Goal: Transaction & Acquisition: Purchase product/service

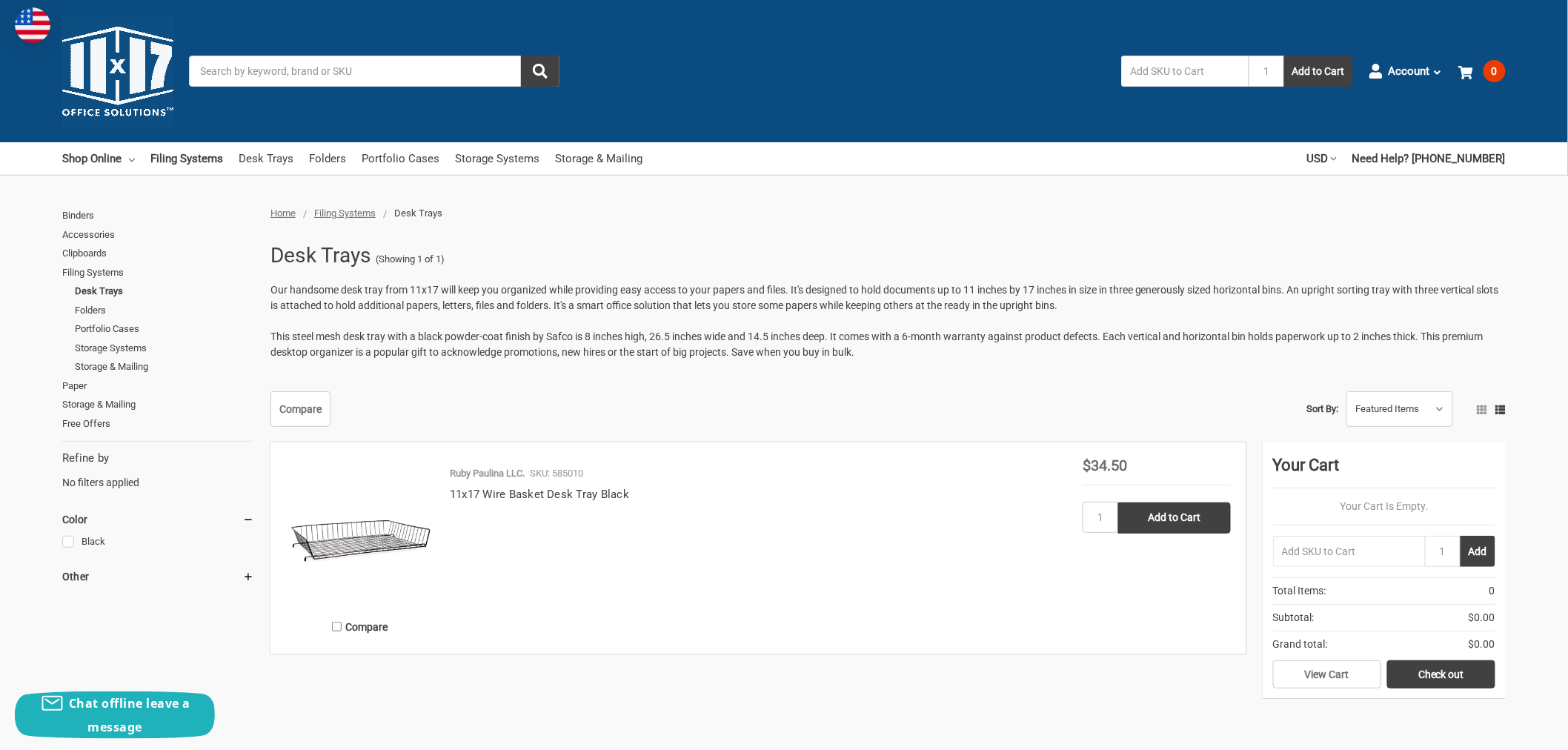
click at [387, 78] on input "Search" at bounding box center [374, 71] width 370 height 31
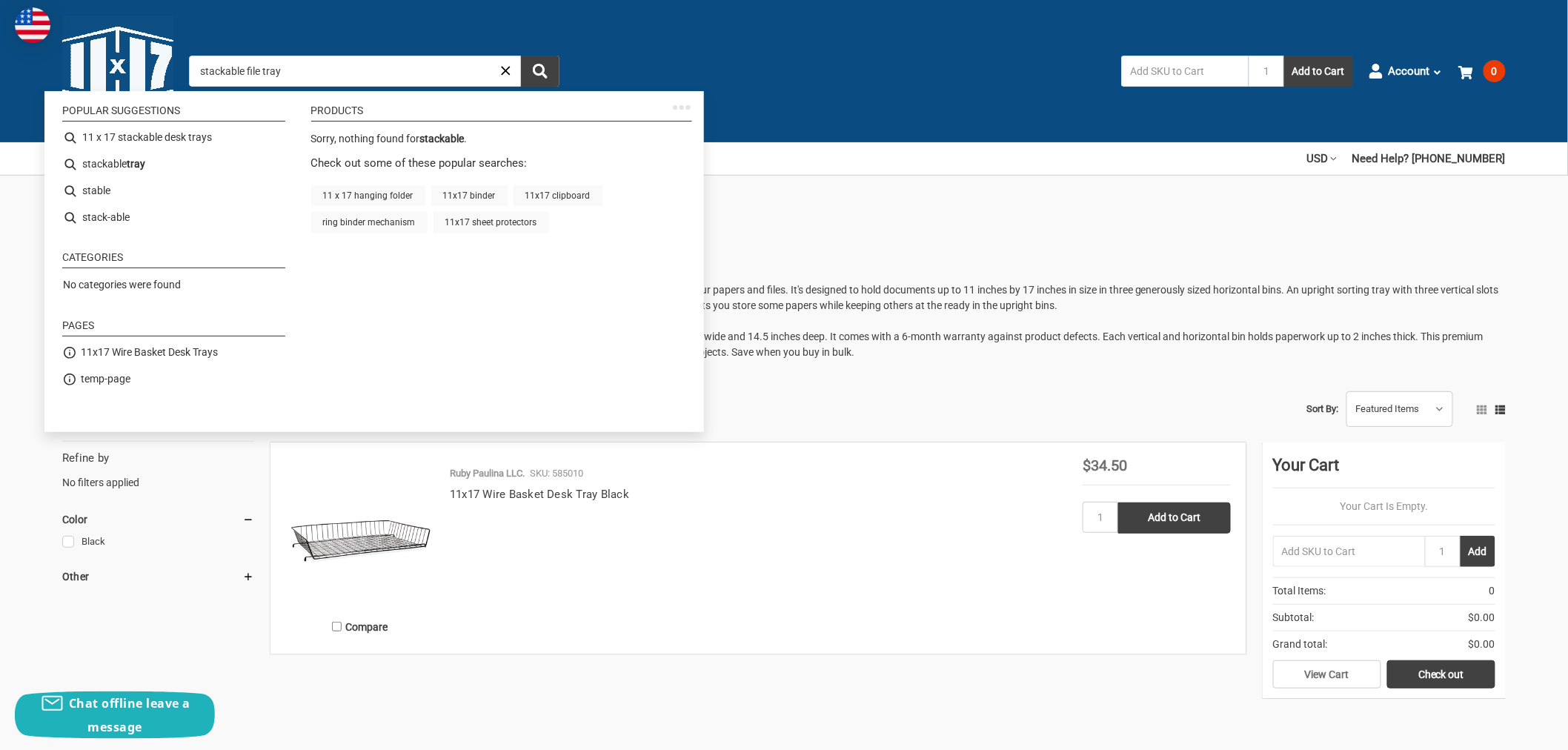
type input "stackable file trays"
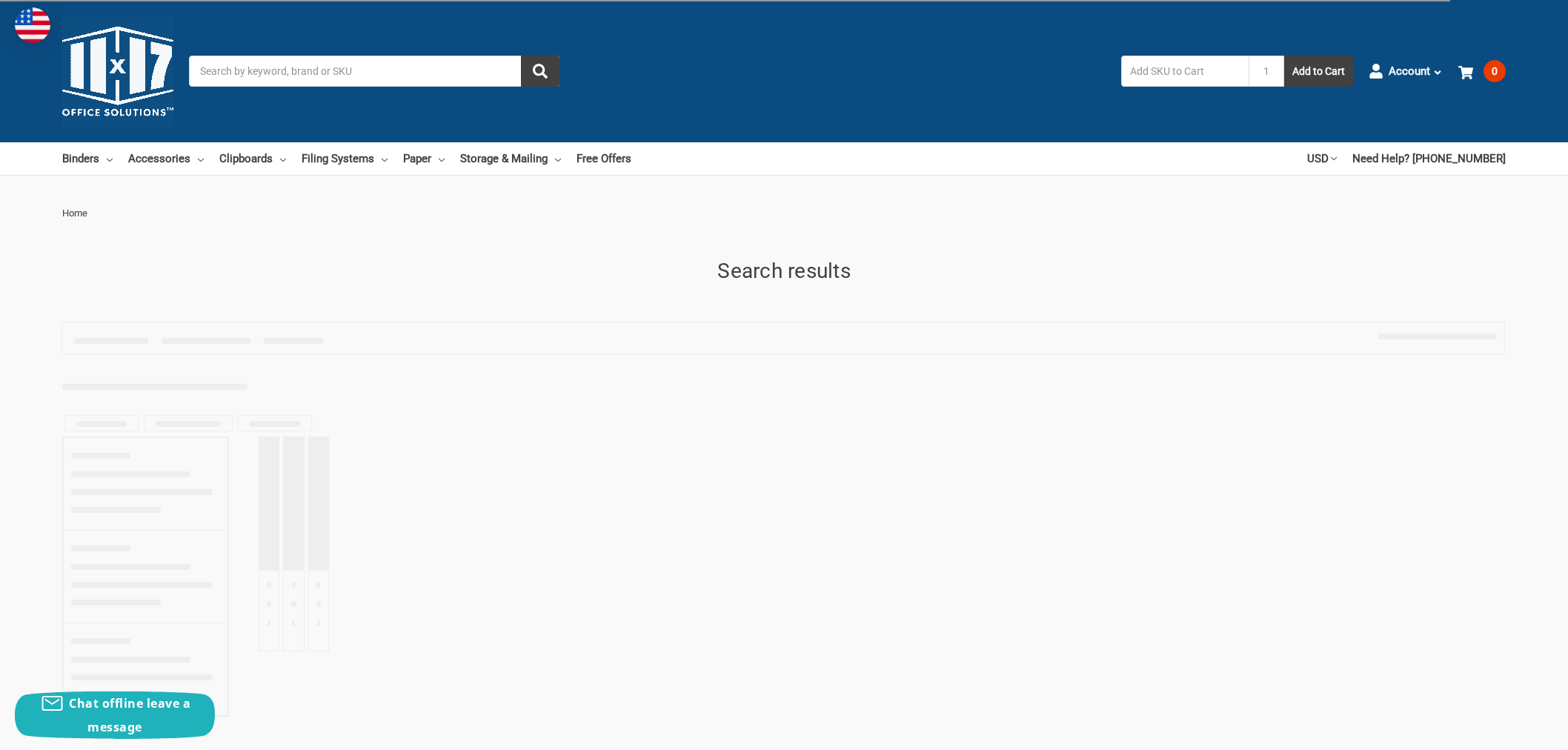
type input "stackable file trays"
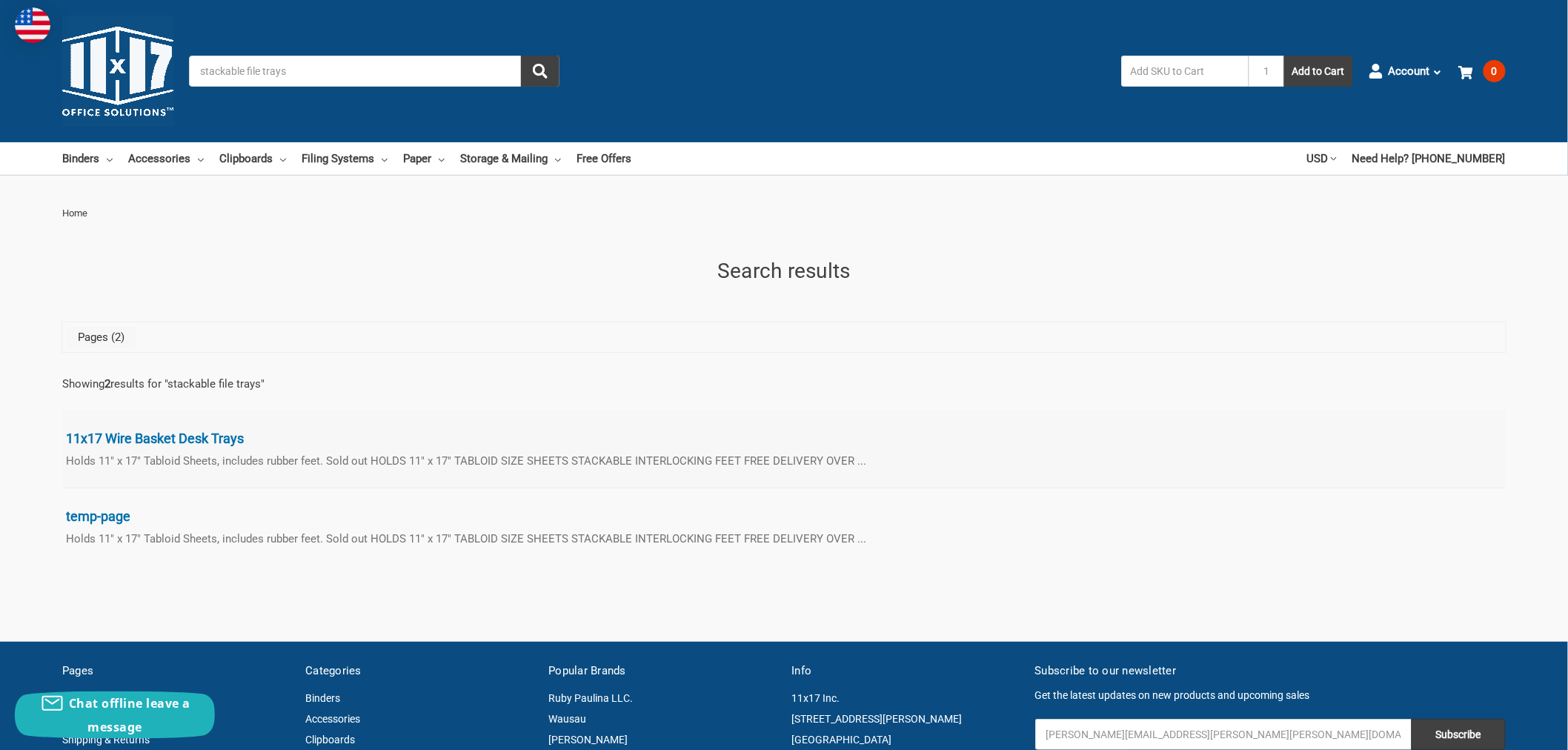
click at [121, 439] on span "11x17 Wire Basket Desk Trays" at bounding box center [781, 438] width 1431 height 18
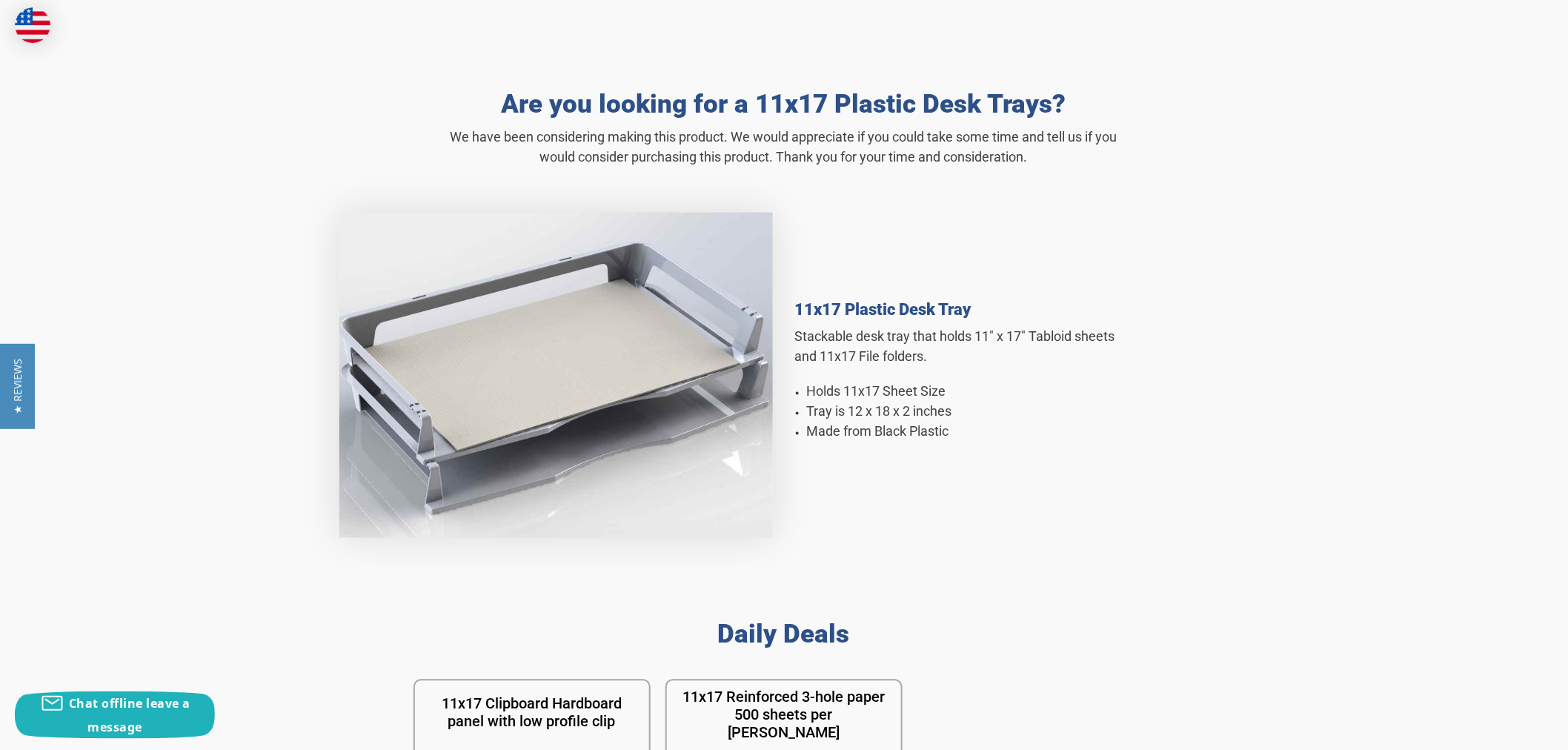
scroll to position [741, 0]
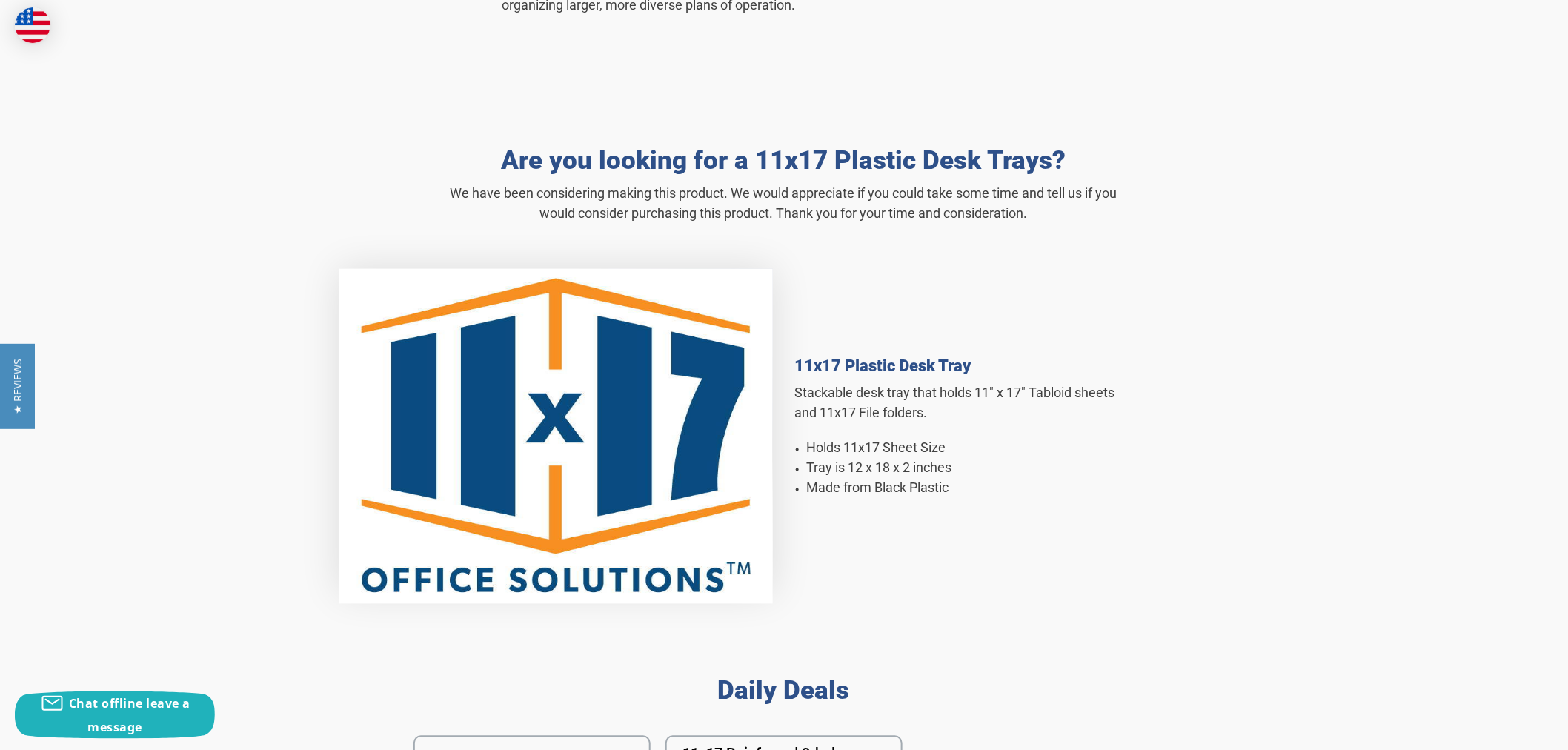
click at [575, 432] on img at bounding box center [556, 436] width 433 height 335
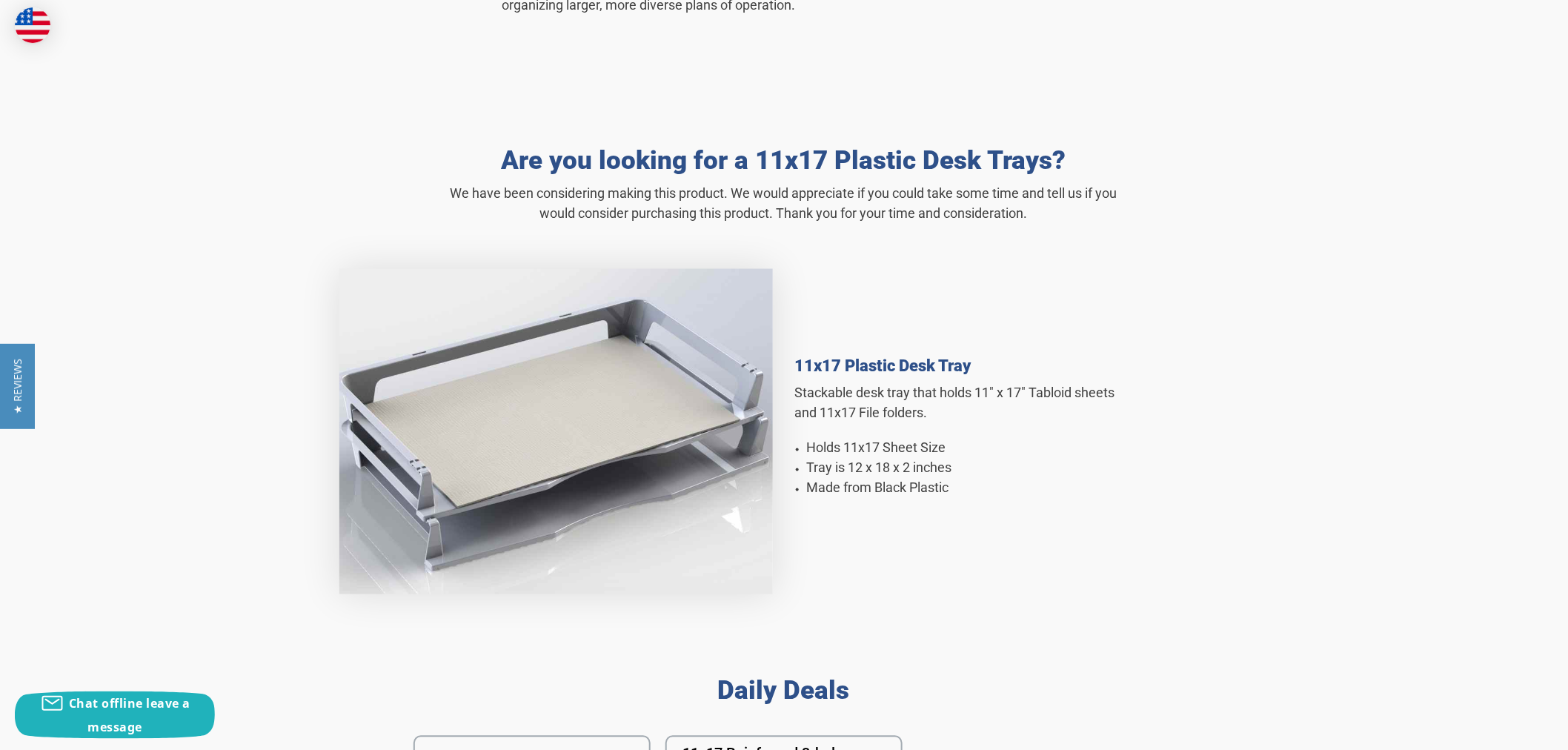
click at [843, 369] on h4 "11x17 Plastic Desk Tray" at bounding box center [962, 365] width 334 height 19
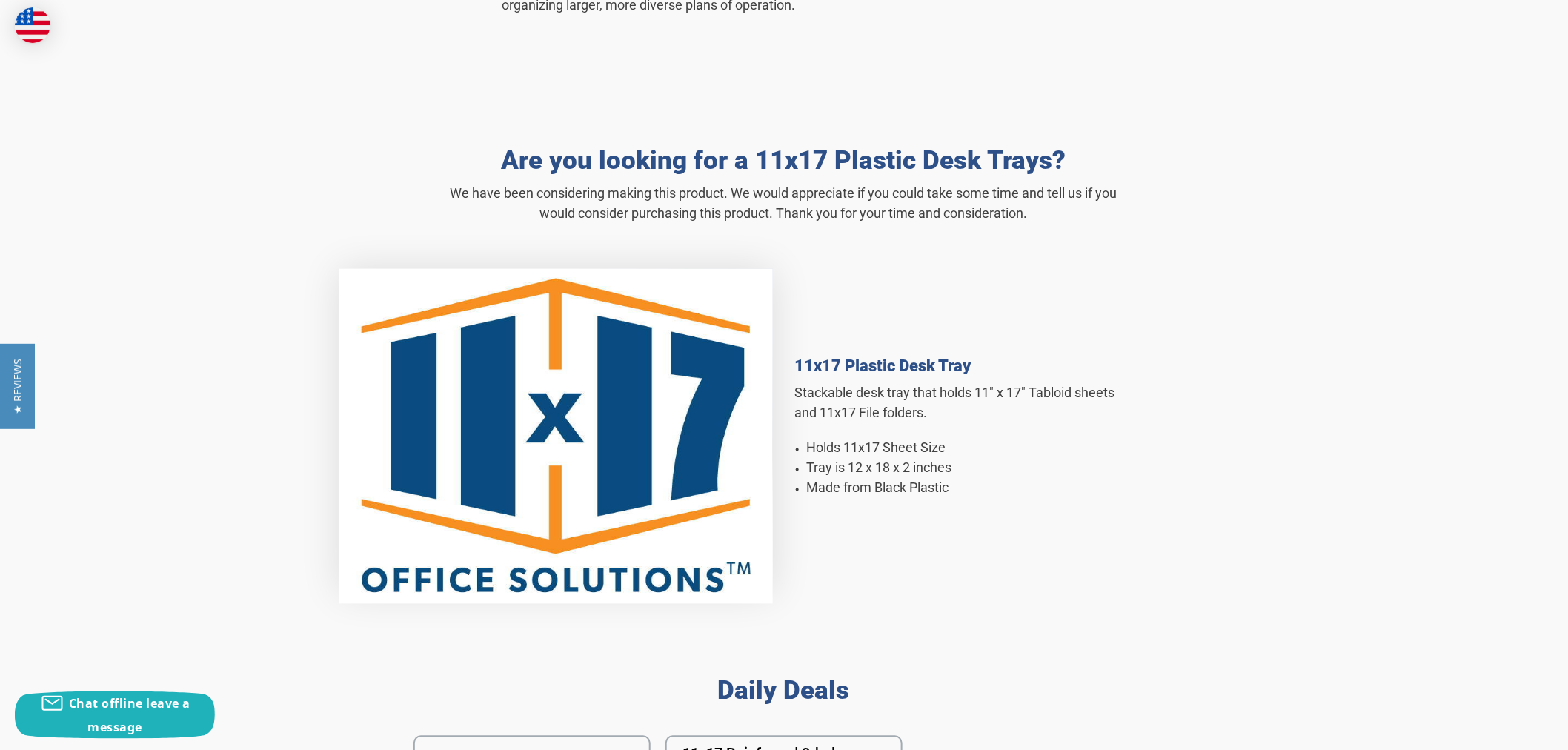
click at [540, 463] on img at bounding box center [556, 436] width 433 height 335
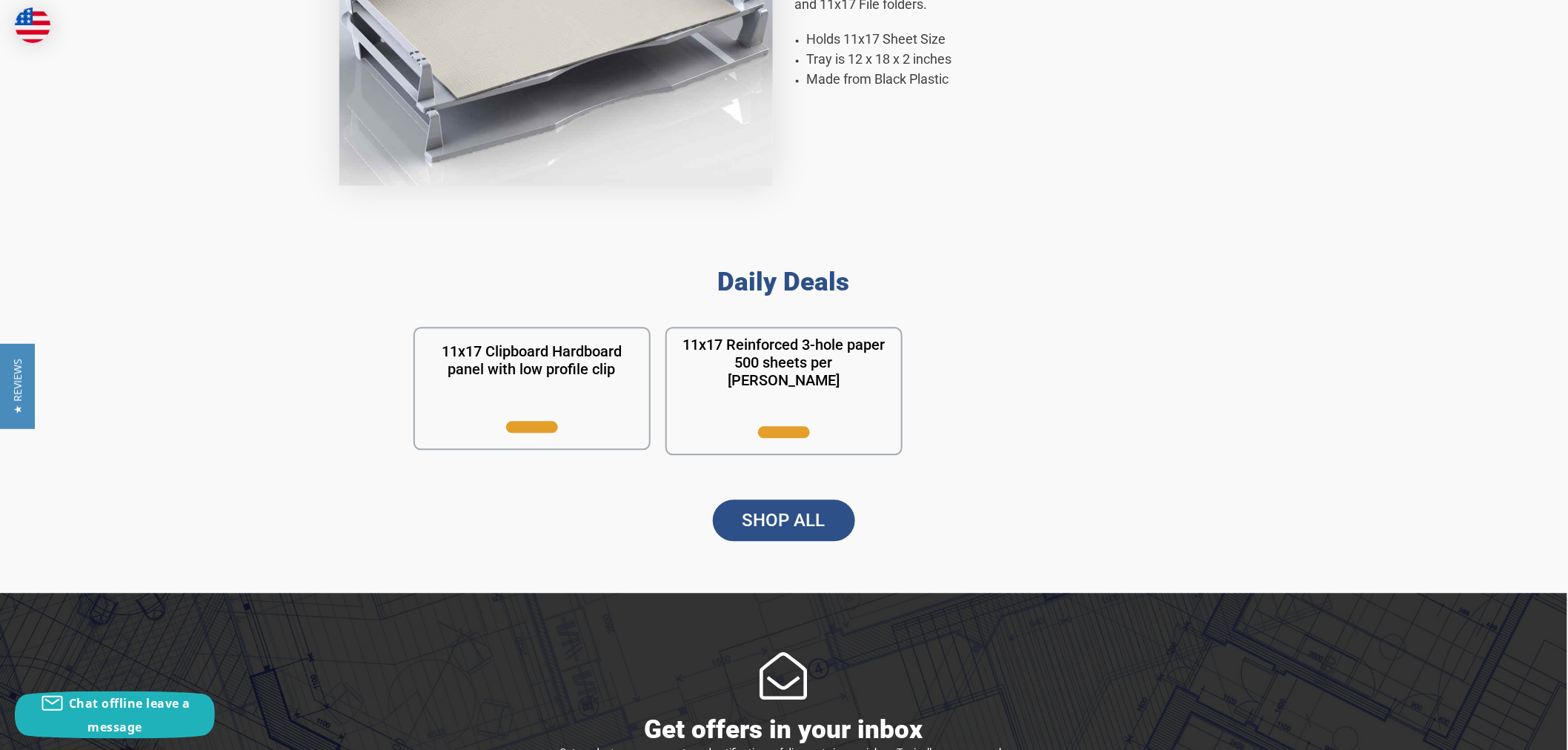
scroll to position [1153, 0]
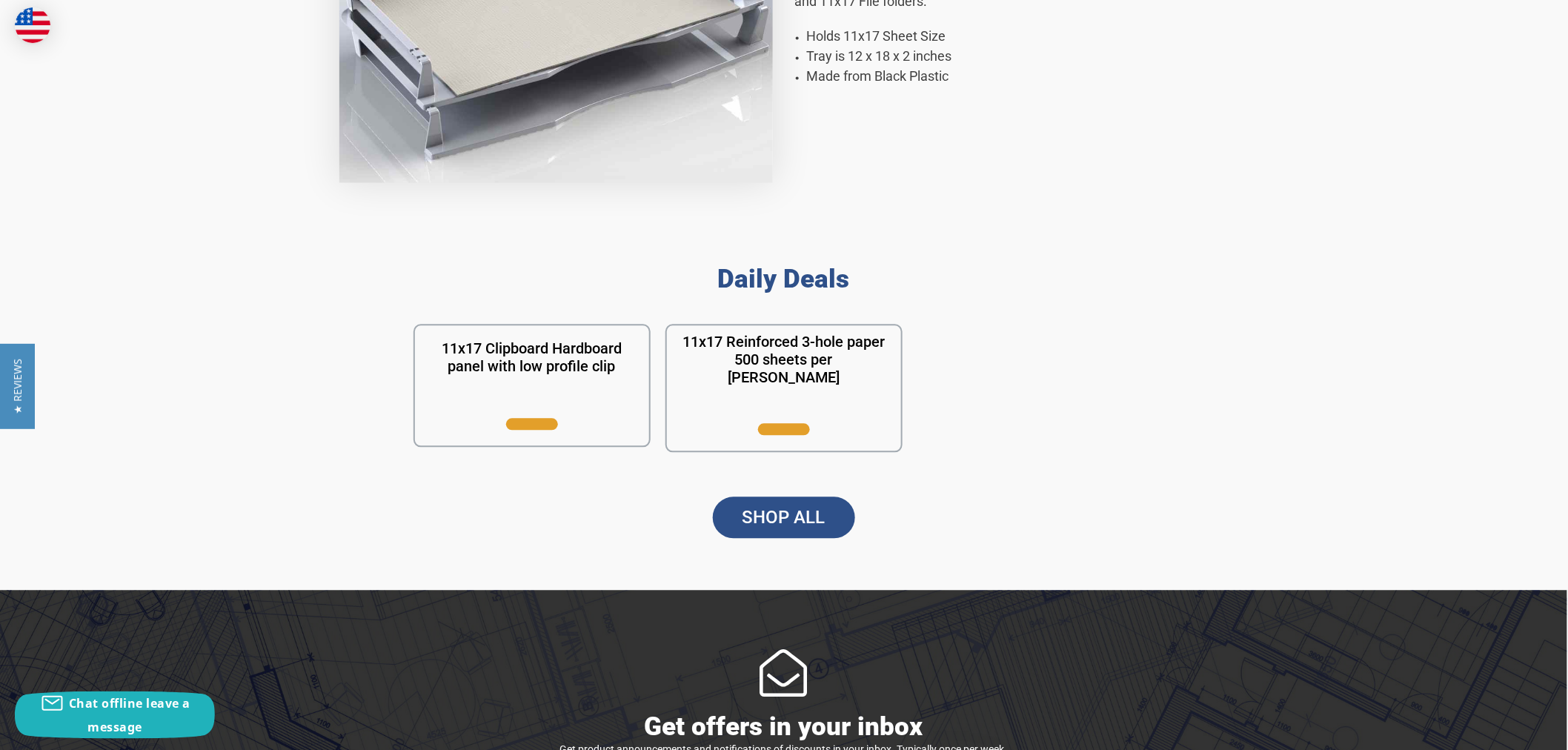
click at [754, 509] on link "SHOP ALL" at bounding box center [783, 518] width 142 height 41
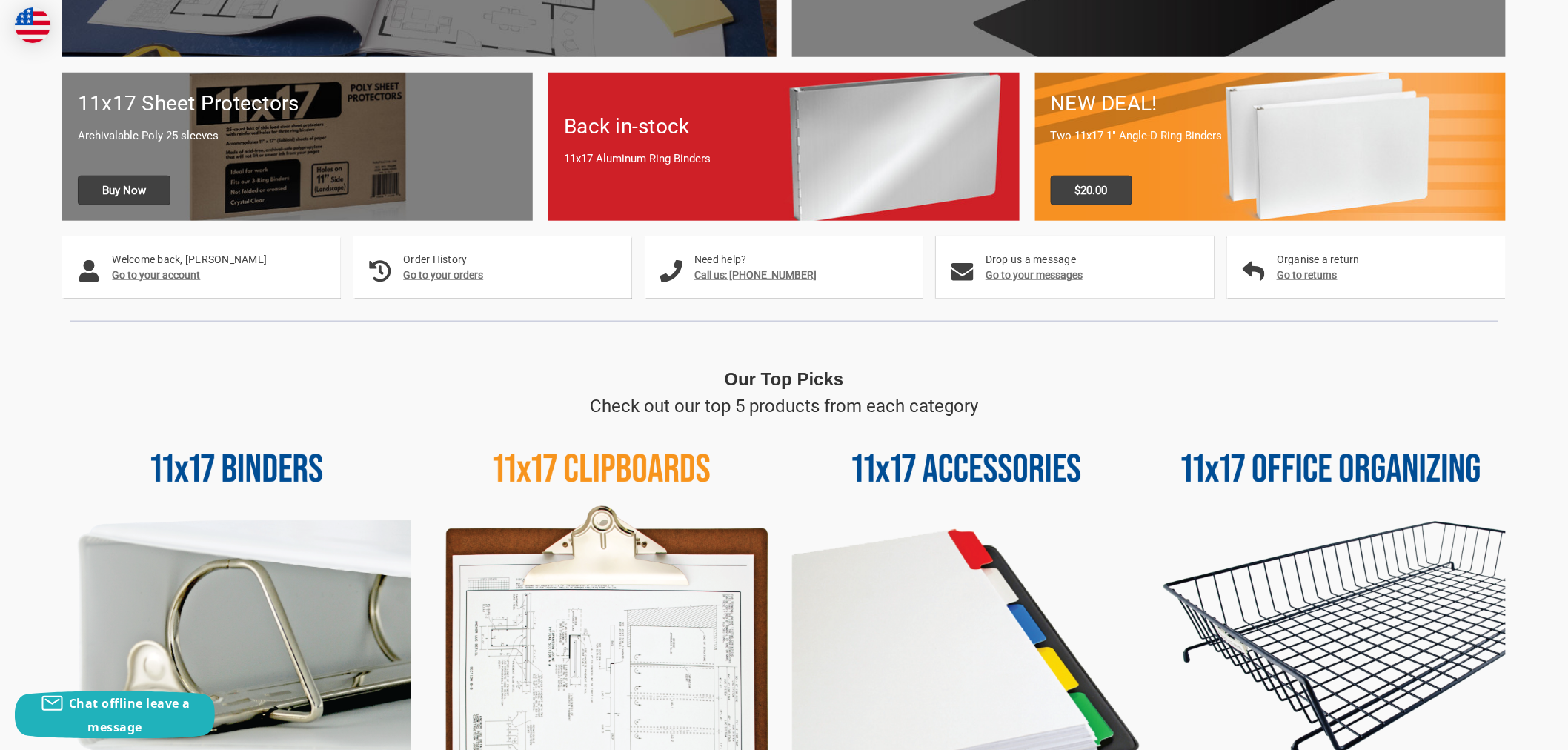
scroll to position [494, 0]
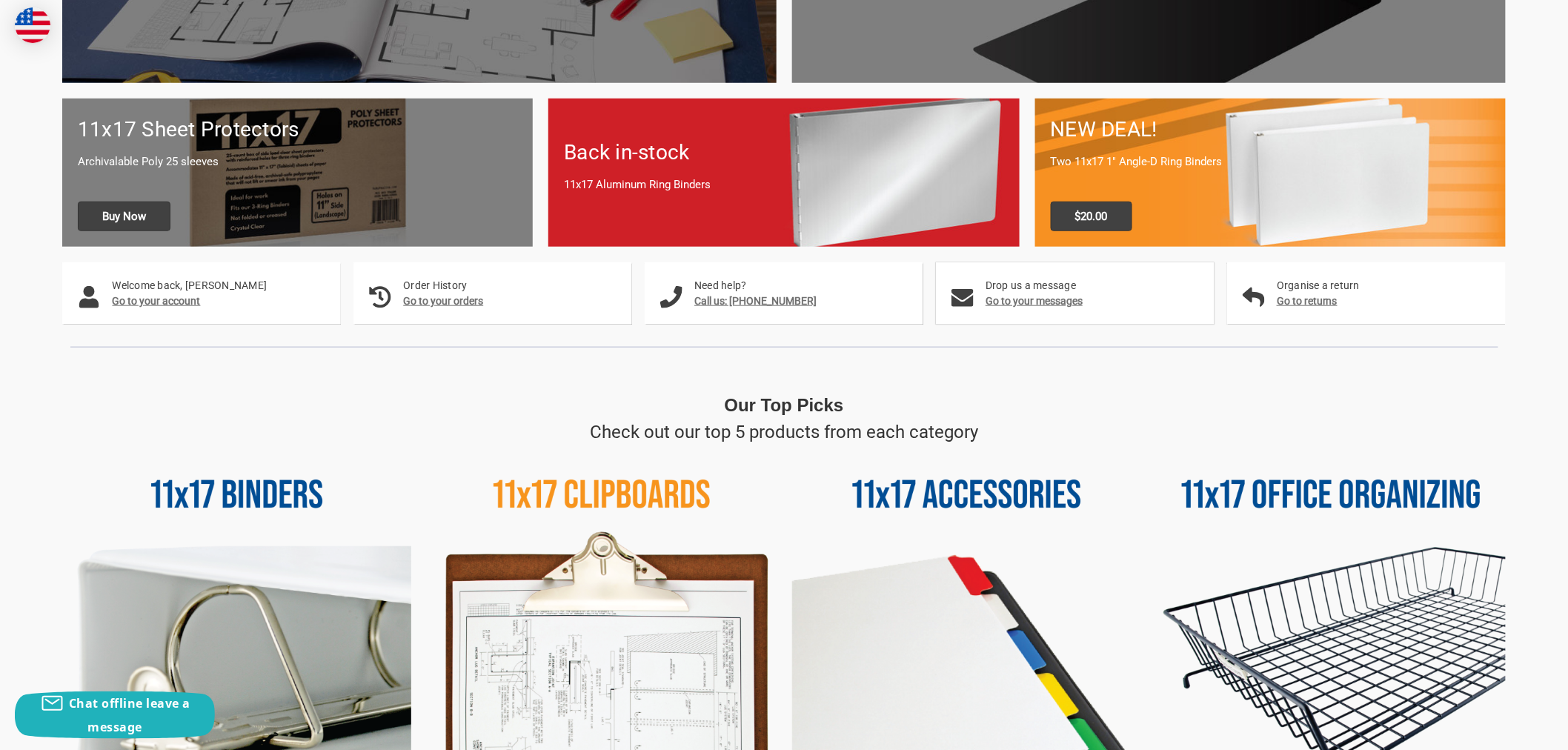
click at [1291, 487] on img at bounding box center [1331, 620] width 349 height 349
click at [1373, 490] on img at bounding box center [1331, 620] width 349 height 349
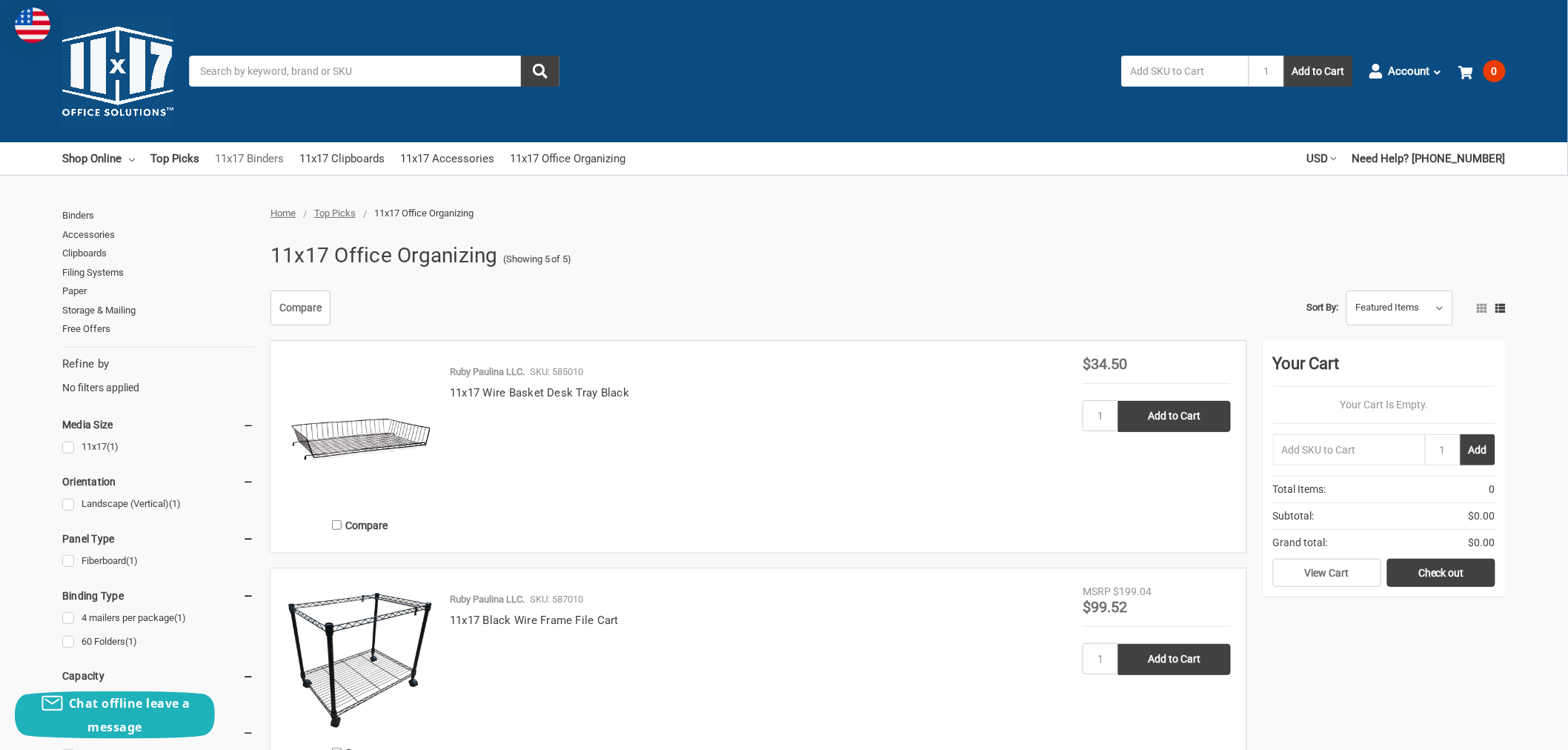
click at [246, 152] on link "11x17 Binders" at bounding box center [249, 158] width 69 height 32
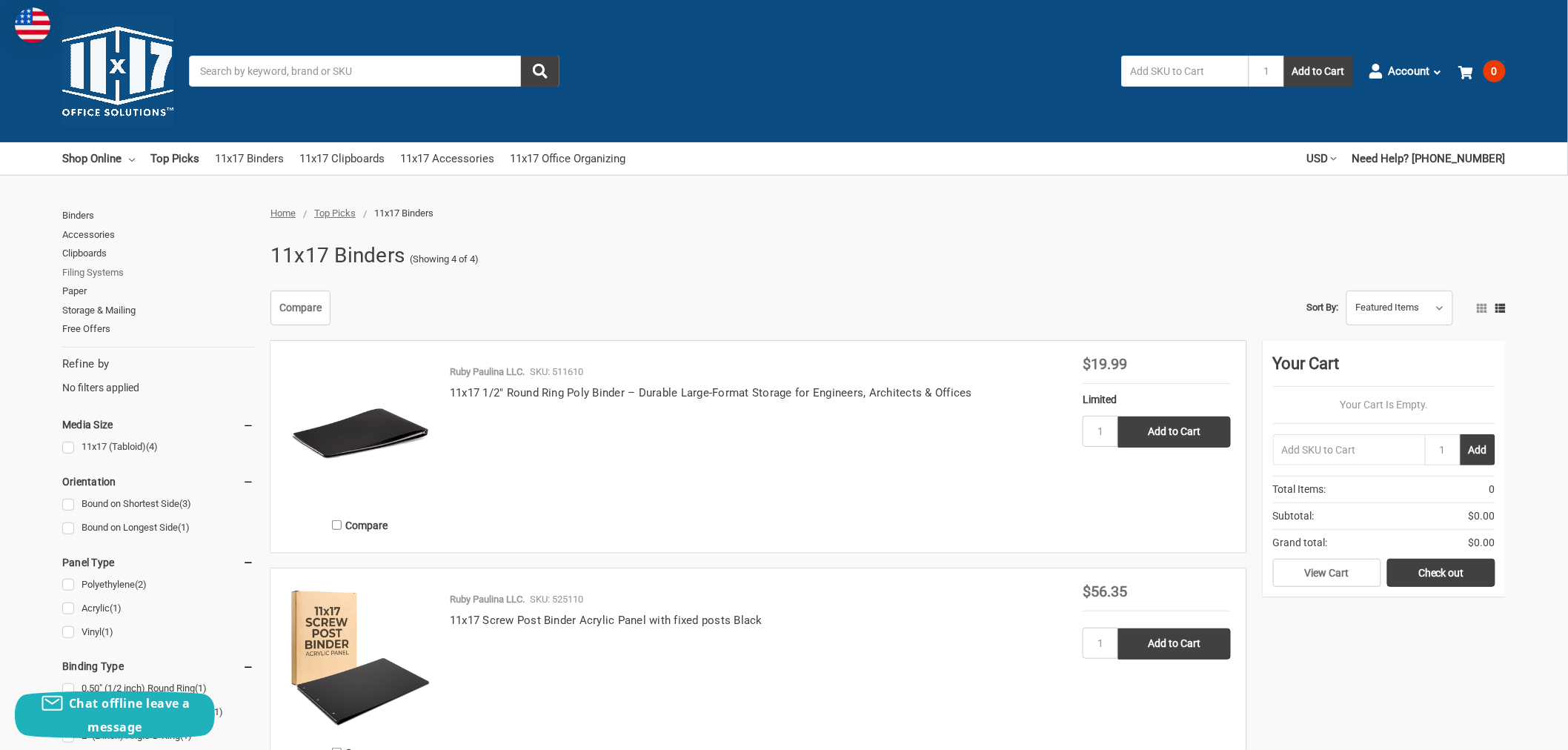
click at [86, 270] on link "Filing Systems" at bounding box center [158, 273] width 192 height 19
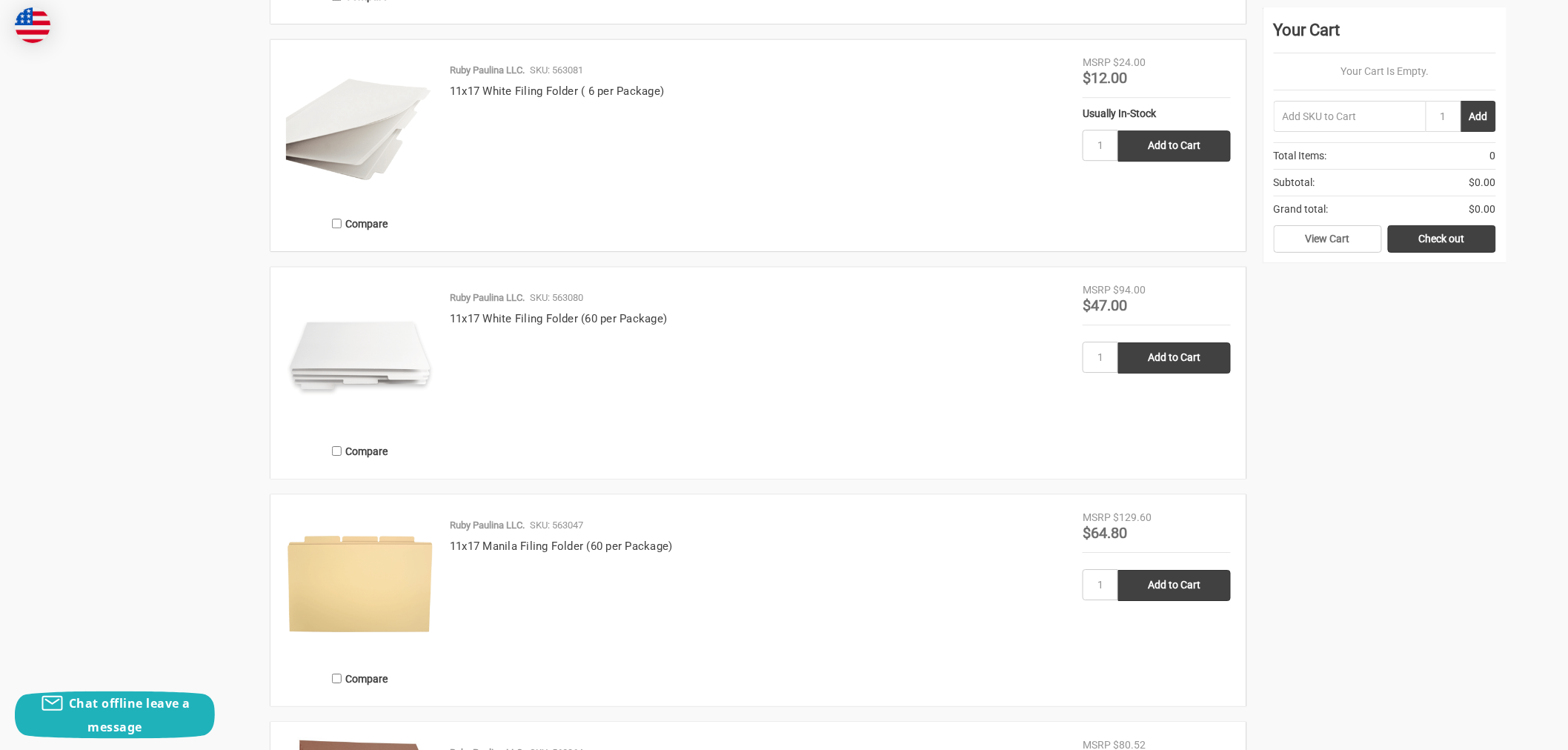
scroll to position [1729, 0]
